Goal: Task Accomplishment & Management: Manage account settings

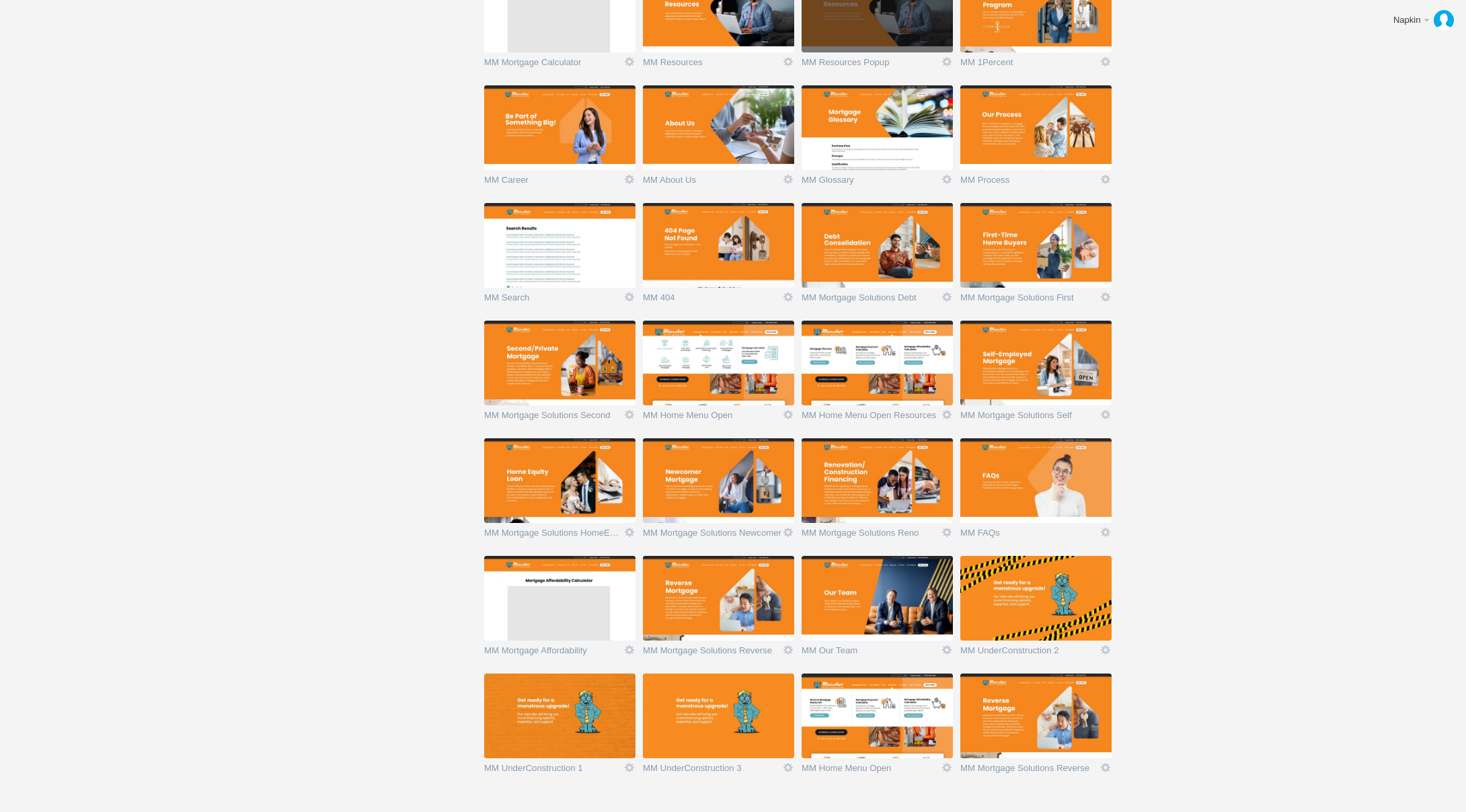
scroll to position [1009, 0]
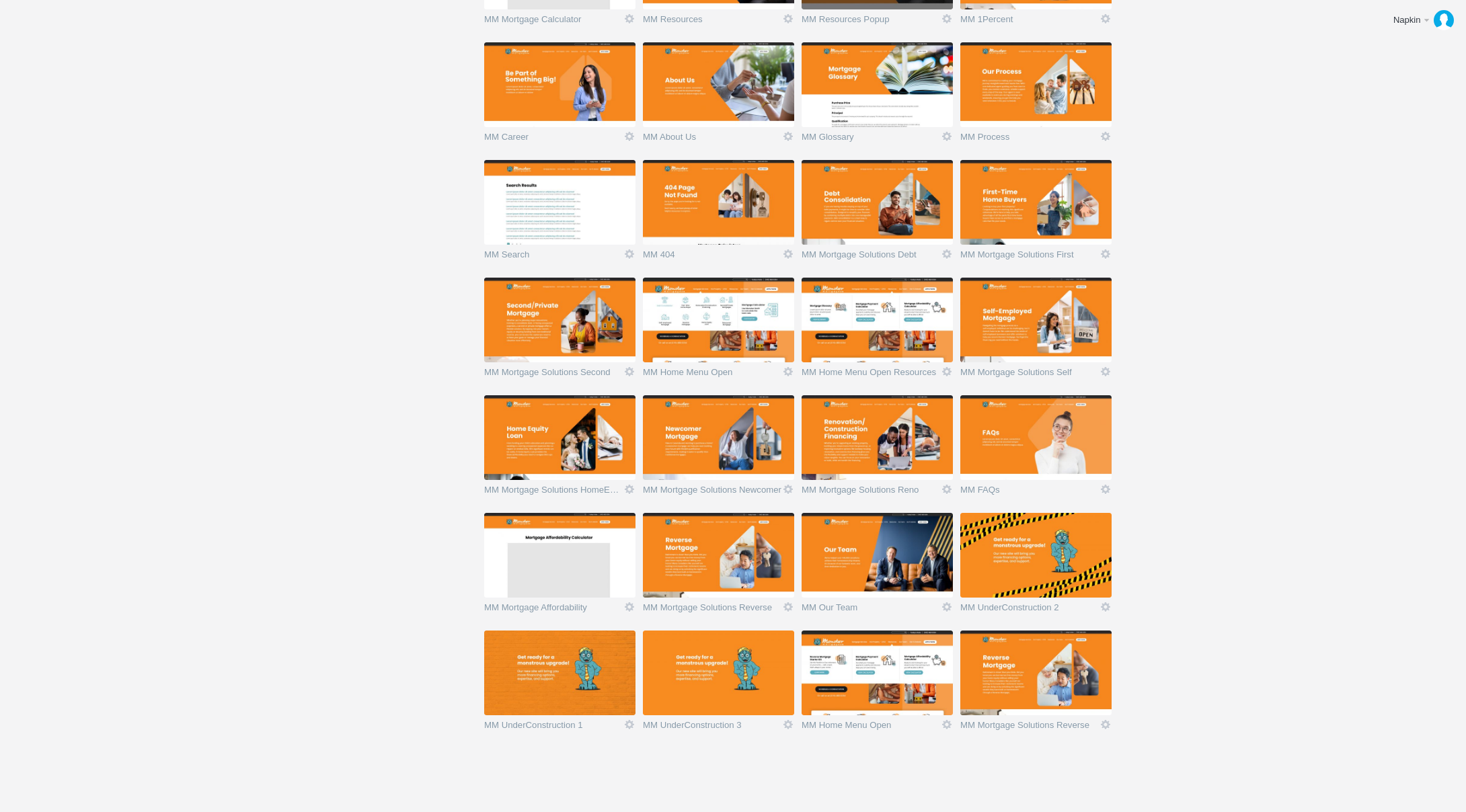
click at [1054, 674] on img at bounding box center [1036, 672] width 151 height 85
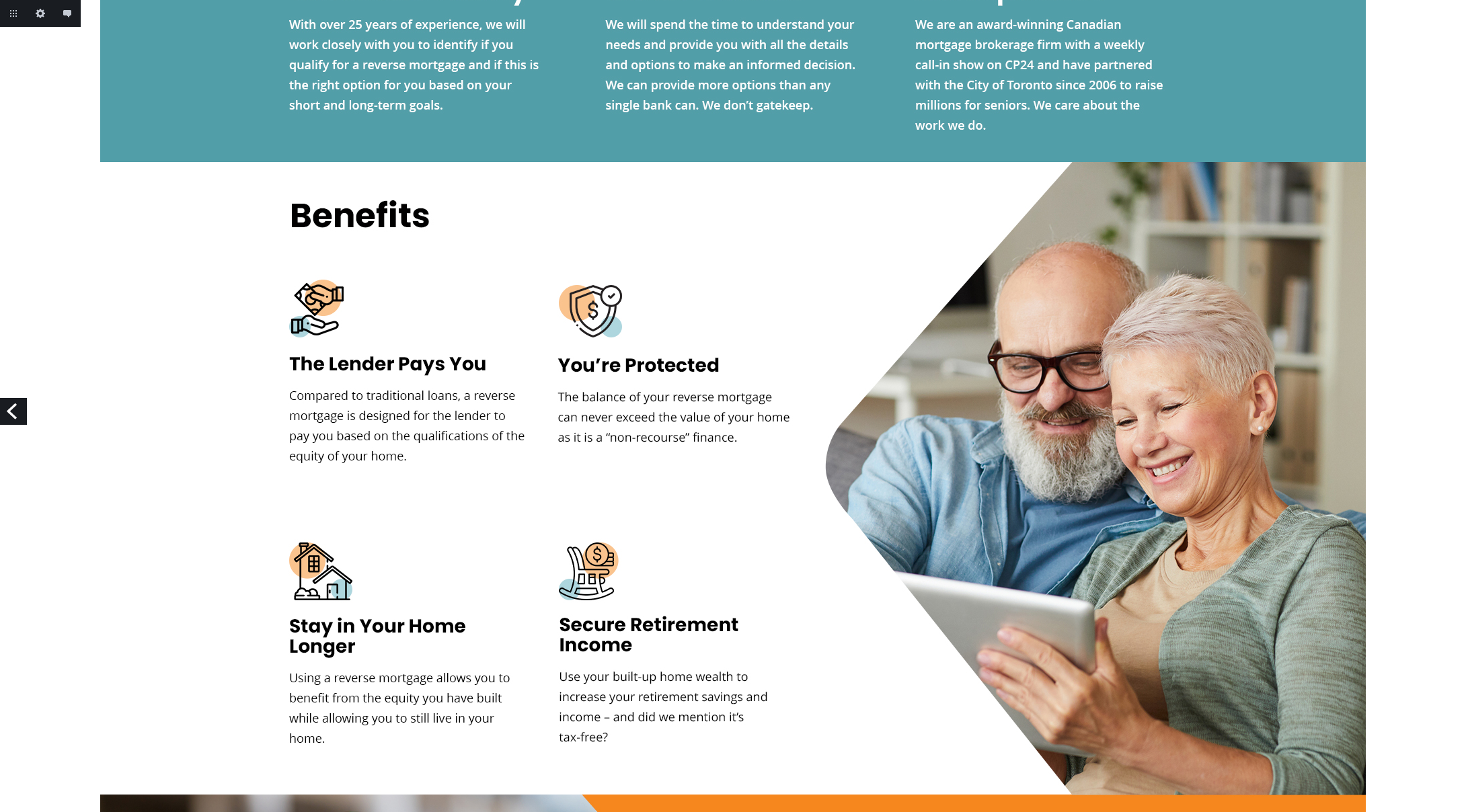
scroll to position [2050, 0]
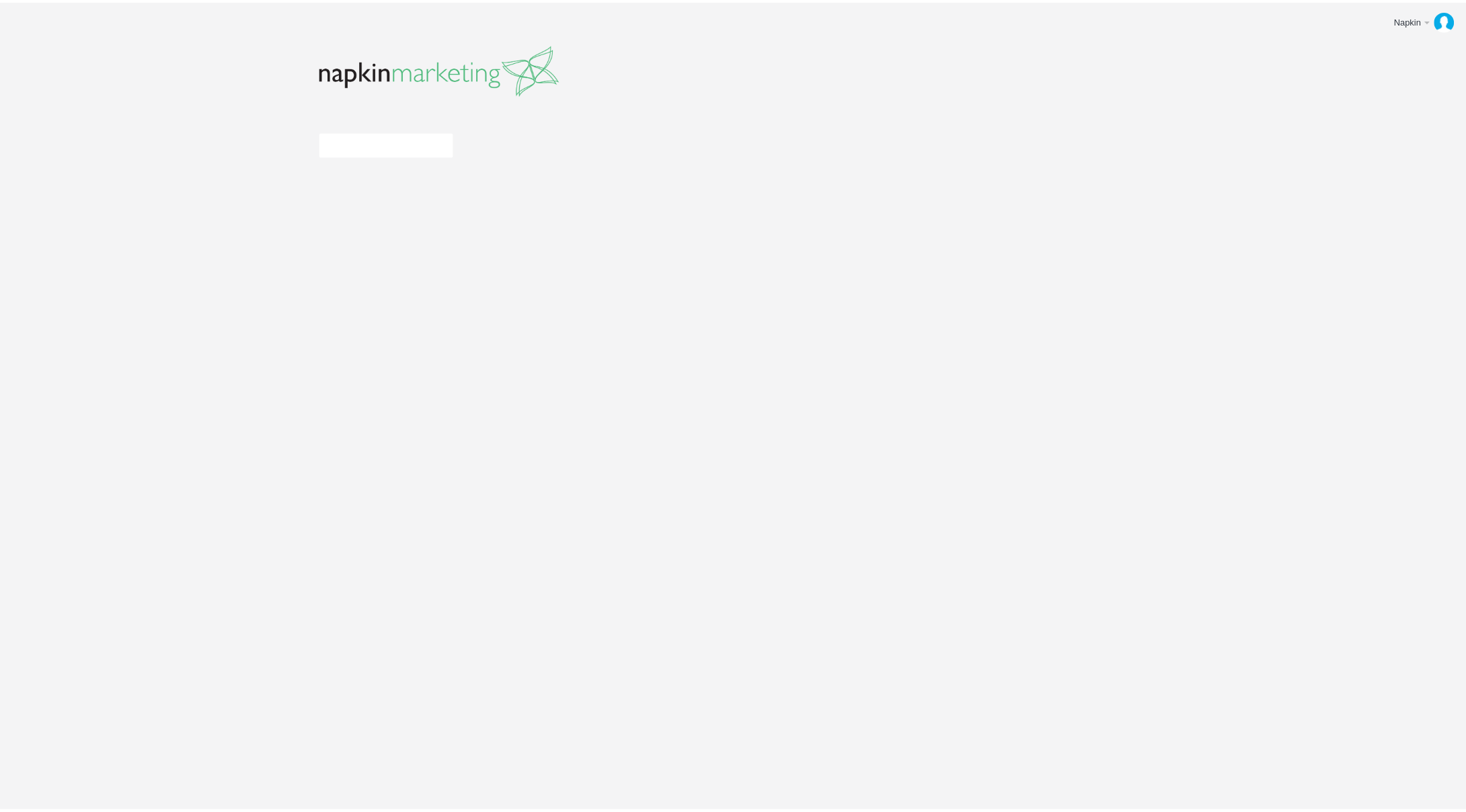
scroll to position [1009, 0]
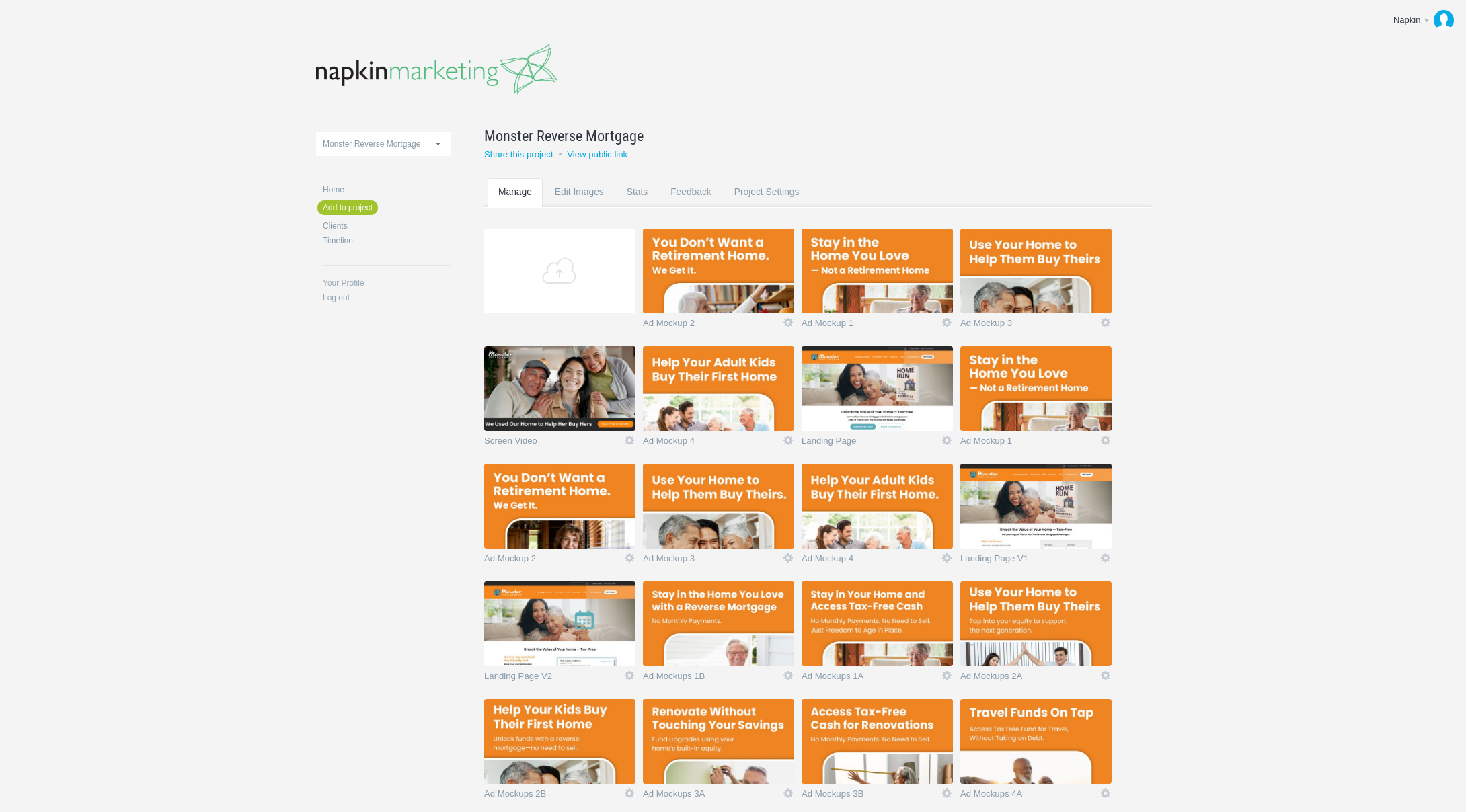
scroll to position [774, 0]
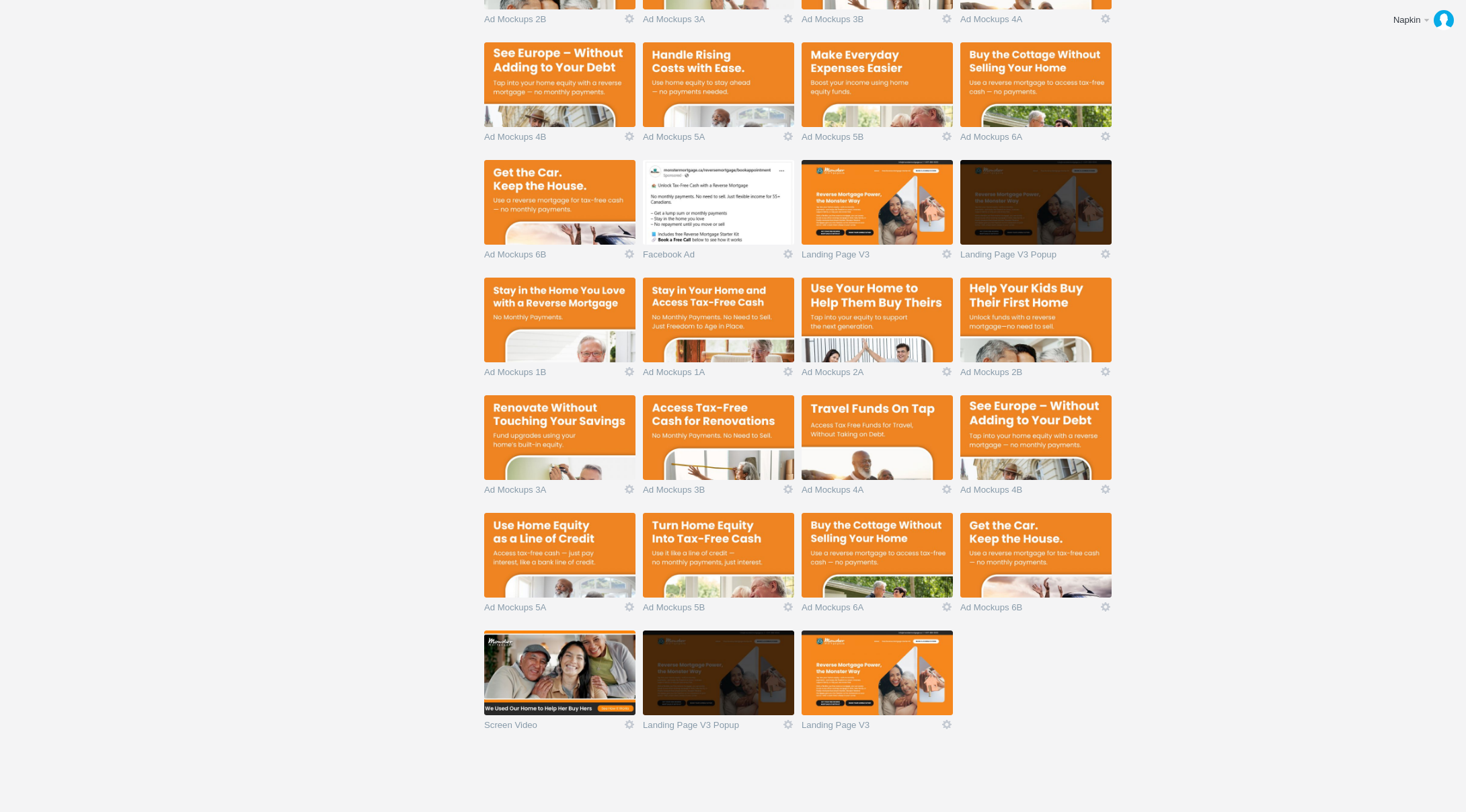
click at [880, 678] on img at bounding box center [877, 672] width 151 height 85
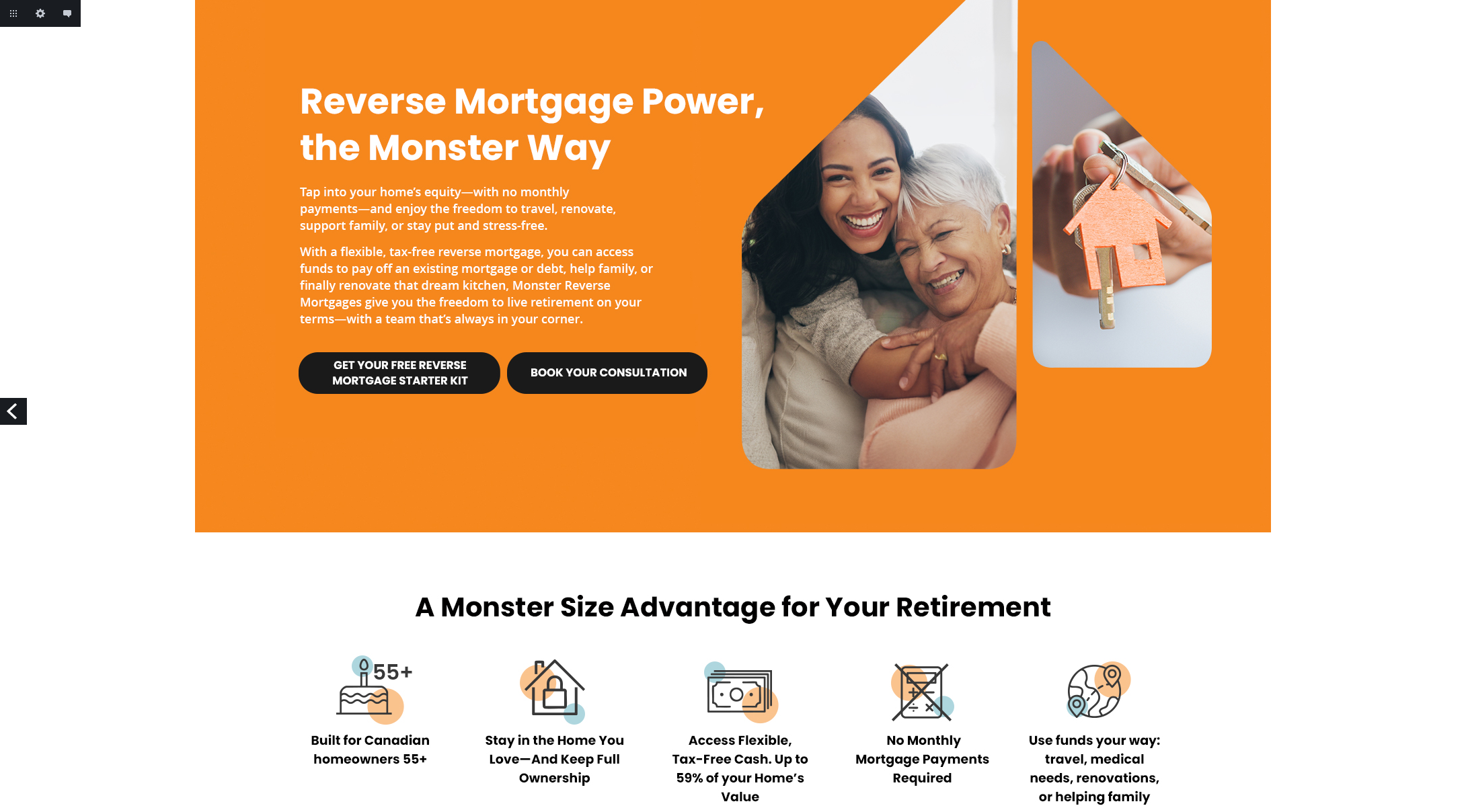
scroll to position [126, 0]
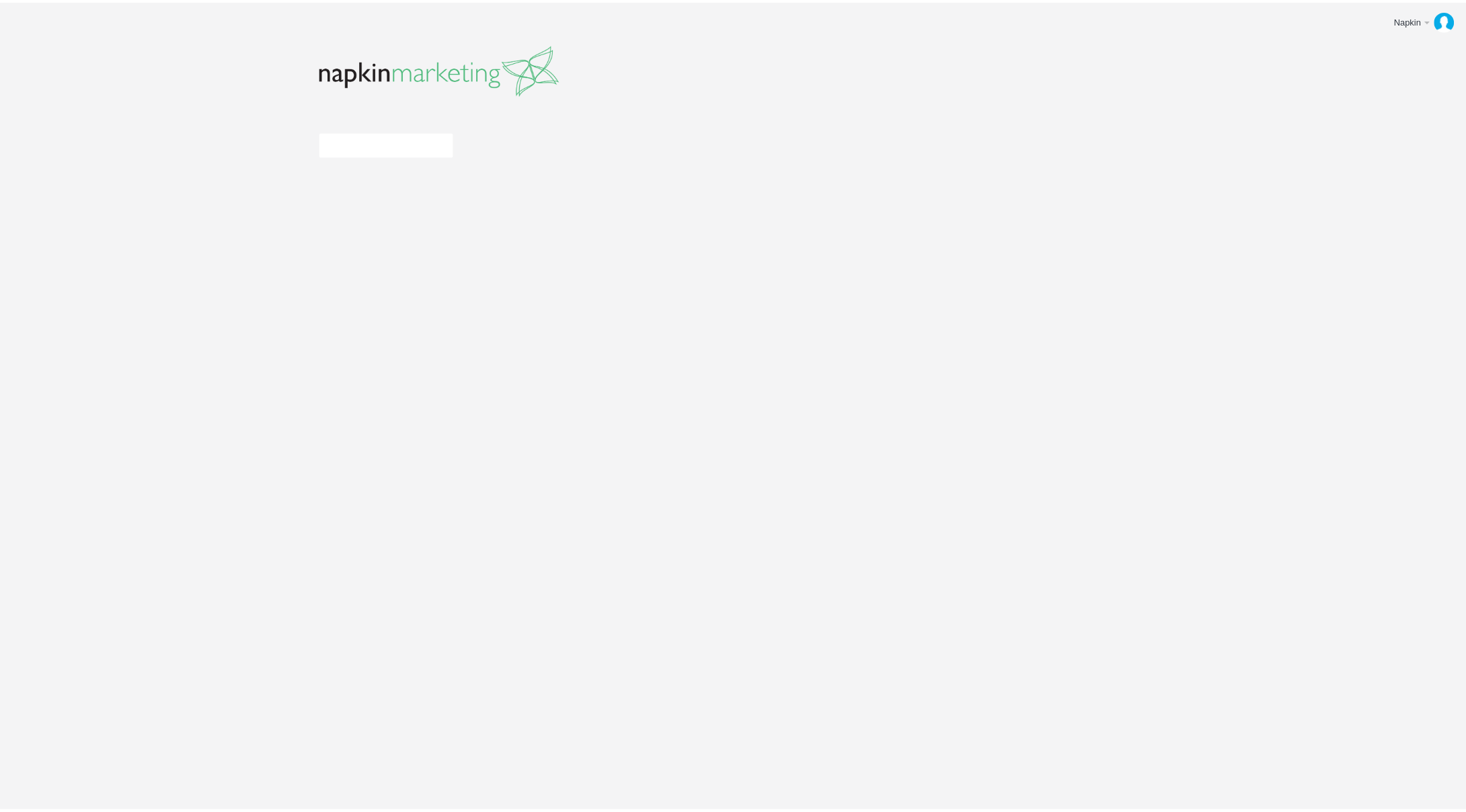
scroll to position [774, 0]
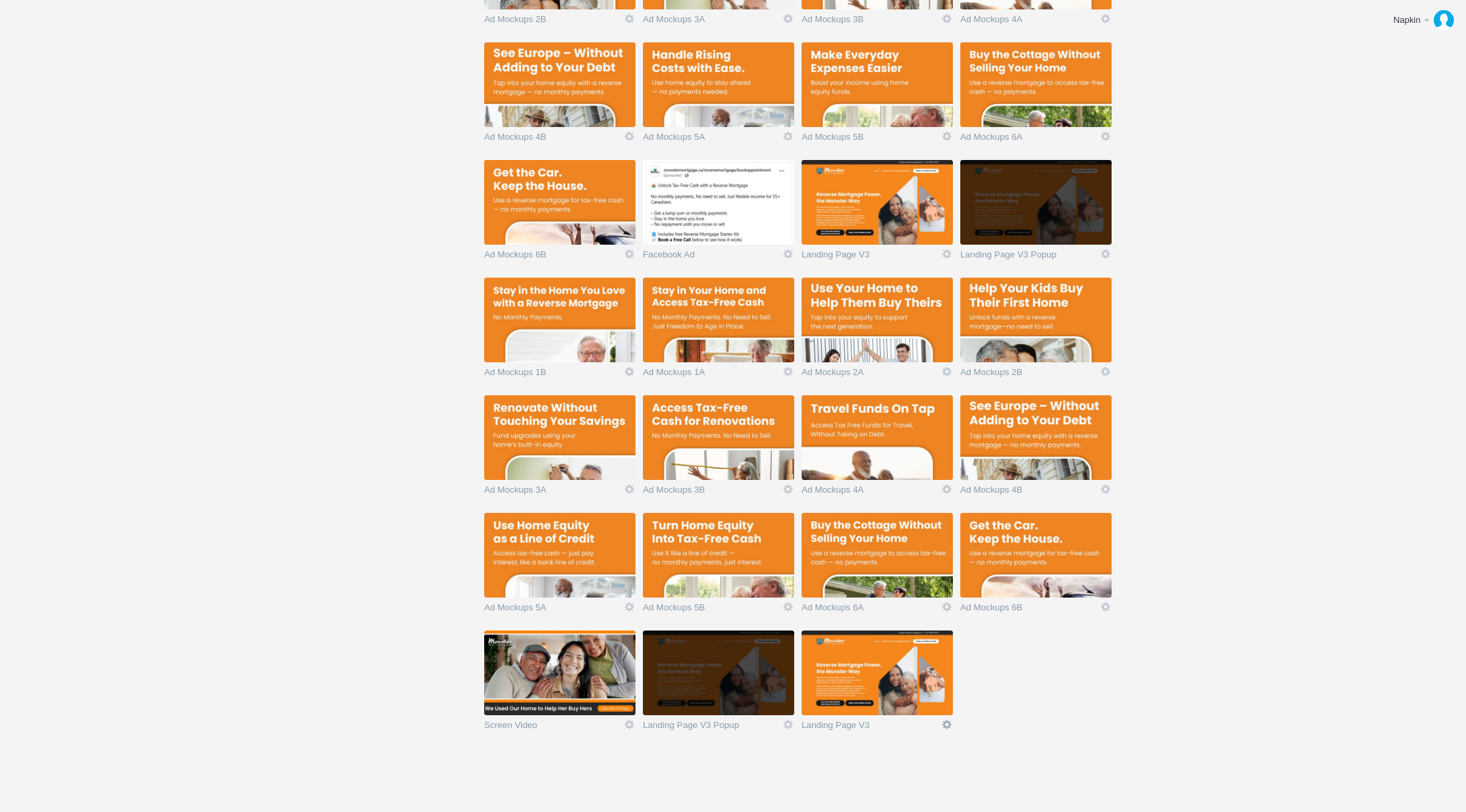
click at [946, 719] on link "Icon" at bounding box center [946, 724] width 12 height 12
click at [935, 695] on link "Delete" at bounding box center [920, 700] width 81 height 16
click at [935, 695] on link "Yeah I'm sure" at bounding box center [920, 700] width 81 height 16
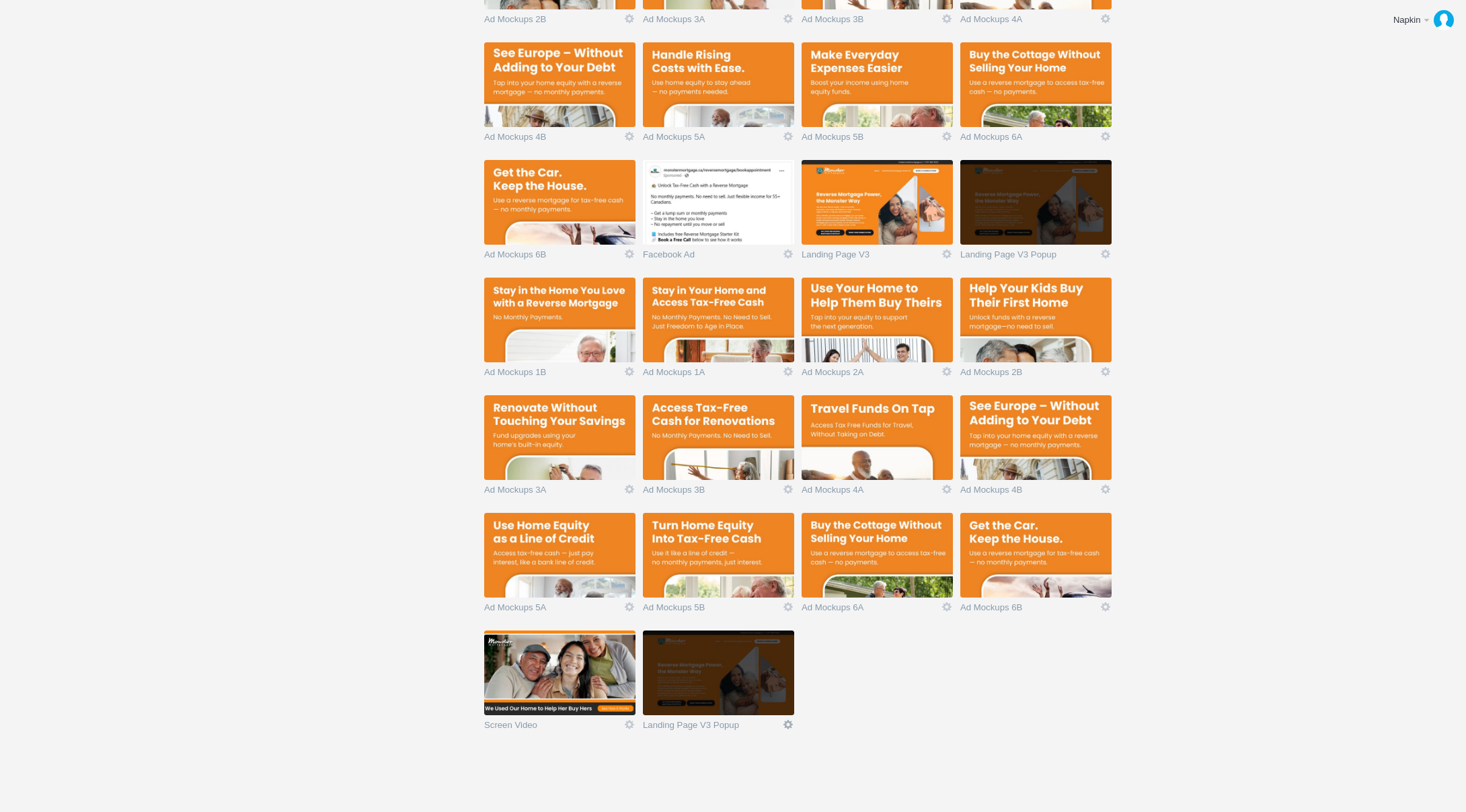
click at [788, 723] on link "Icon" at bounding box center [787, 724] width 12 height 12
click at [783, 703] on link "Delete" at bounding box center [761, 700] width 81 height 16
click at [783, 703] on link "Yeah I'm sure" at bounding box center [761, 700] width 81 height 16
